Goal: Find specific page/section: Find specific page/section

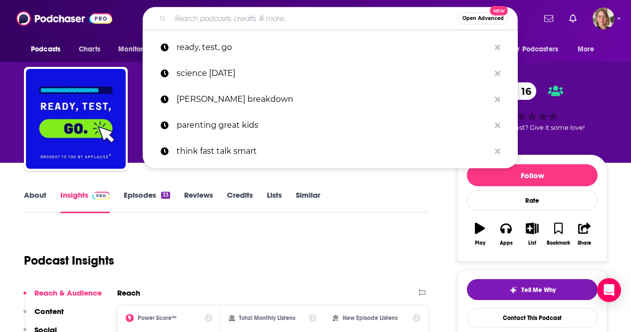
click at [269, 16] on input "Search podcasts, credits, & more..." at bounding box center [314, 18] width 288 height 16
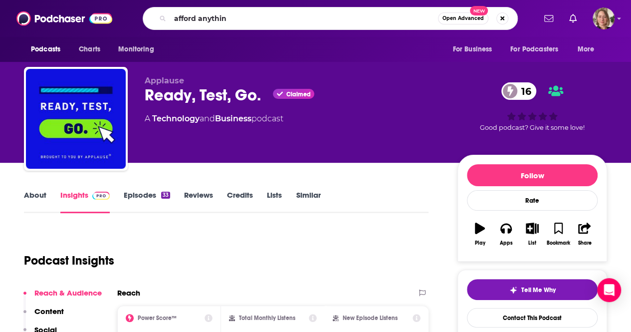
type input "afford anything"
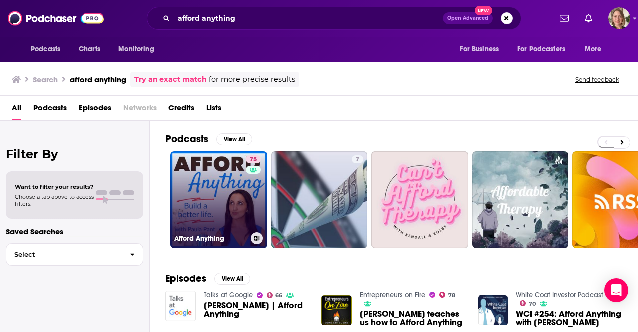
click at [222, 200] on link "75 Afford Anything" at bounding box center [219, 199] width 97 height 97
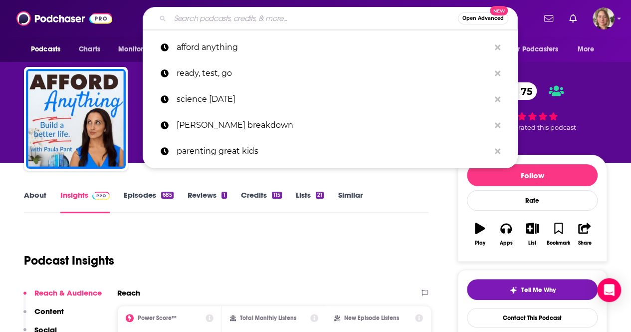
click at [266, 18] on input "Search podcasts, credits, & more..." at bounding box center [314, 18] width 288 height 16
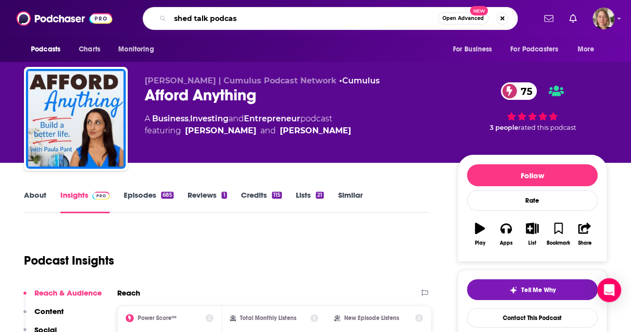
type input "shed talk podcast"
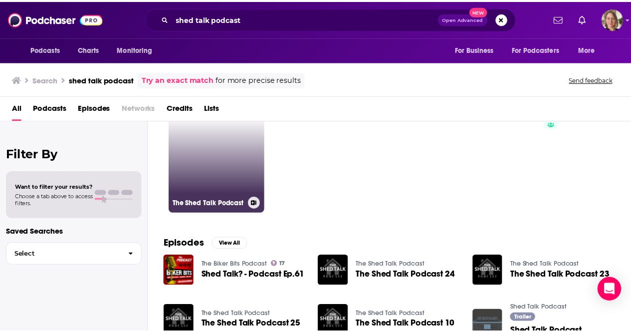
scroll to position [50, 0]
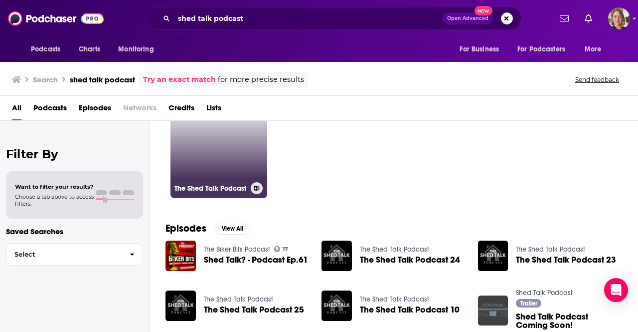
click at [211, 154] on link "The Shed Talk Podcast" at bounding box center [219, 149] width 97 height 97
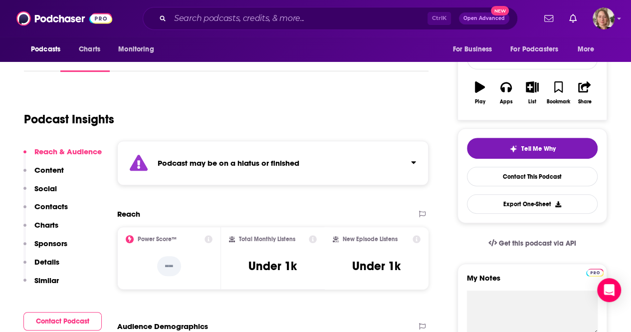
scroll to position [150, 0]
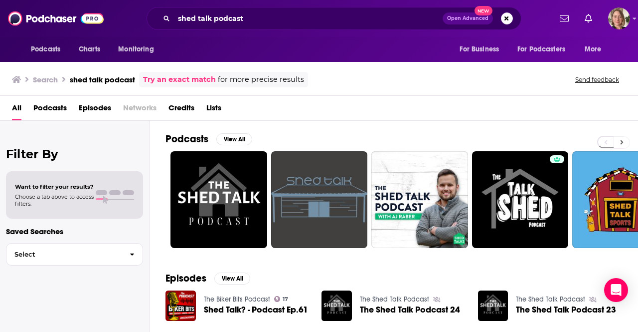
click at [627, 140] on button at bounding box center [622, 142] width 16 height 12
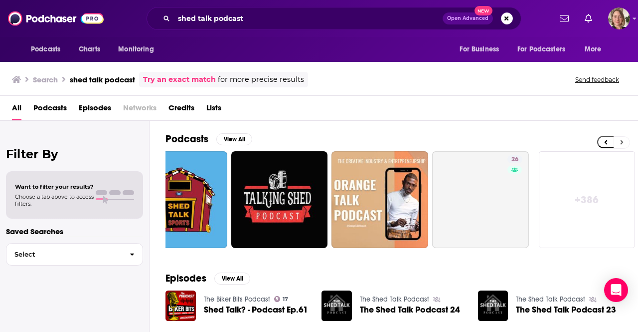
scroll to position [0, 443]
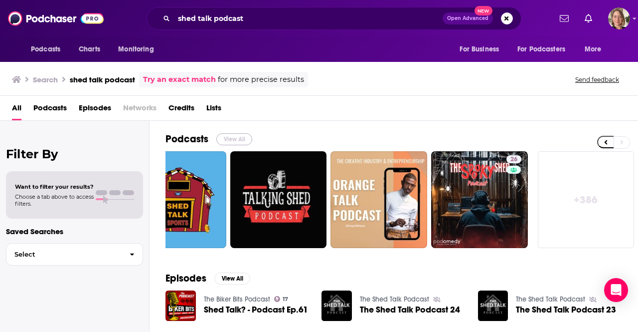
click at [228, 135] on button "View All" at bounding box center [234, 139] width 36 height 12
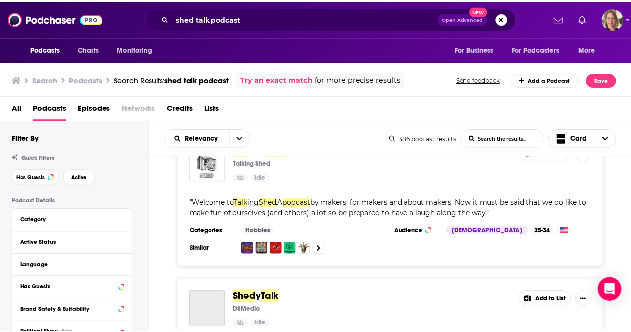
scroll to position [1796, 0]
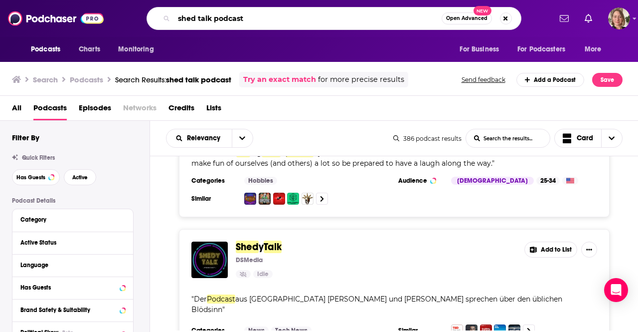
click at [248, 16] on input "shed talk podcast" at bounding box center [308, 18] width 268 height 16
paste input "Shed Talk with [PERSON_NAME]"
type input "Shed Talk with [PERSON_NAME]"
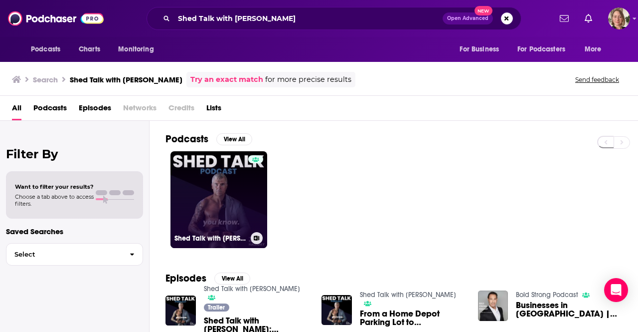
click at [239, 182] on link "Shed Talk with [PERSON_NAME]" at bounding box center [219, 199] width 97 height 97
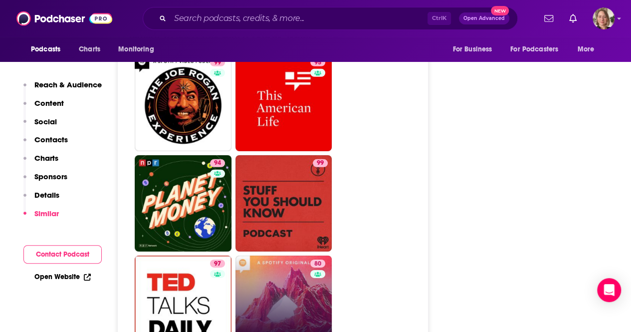
scroll to position [1496, 0]
